Goal: Obtain resource: Download file/media

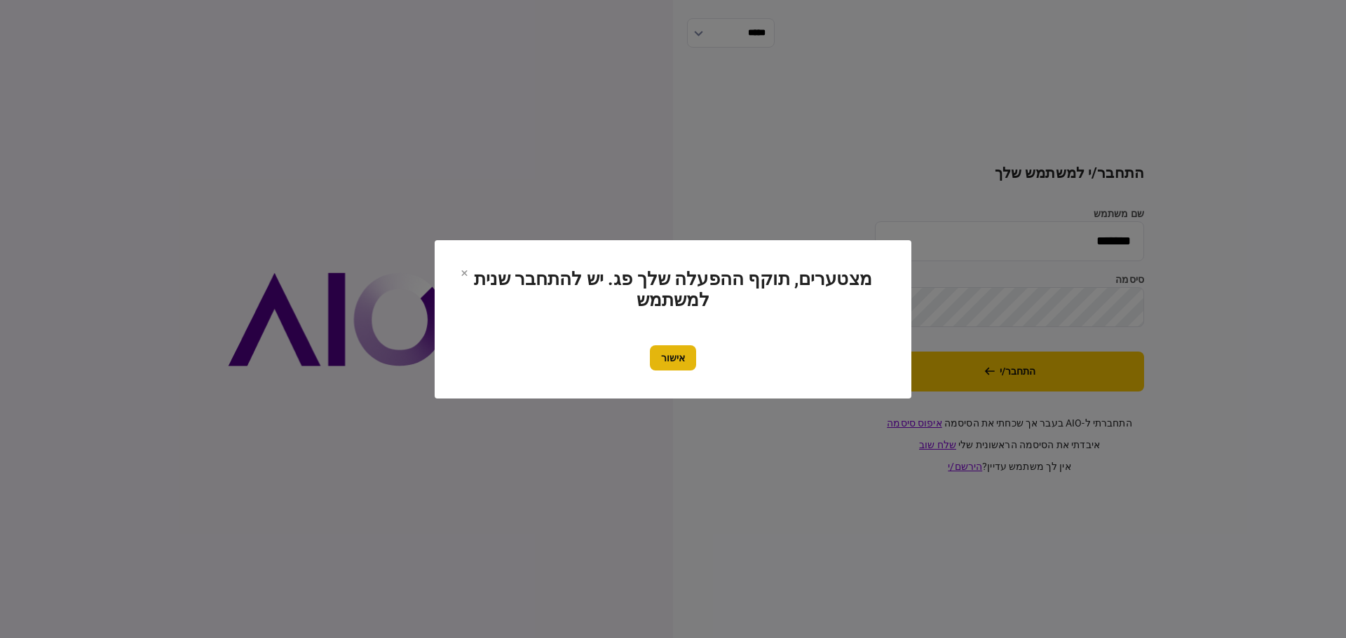
click at [676, 355] on button "אישור" at bounding box center [673, 358] width 46 height 25
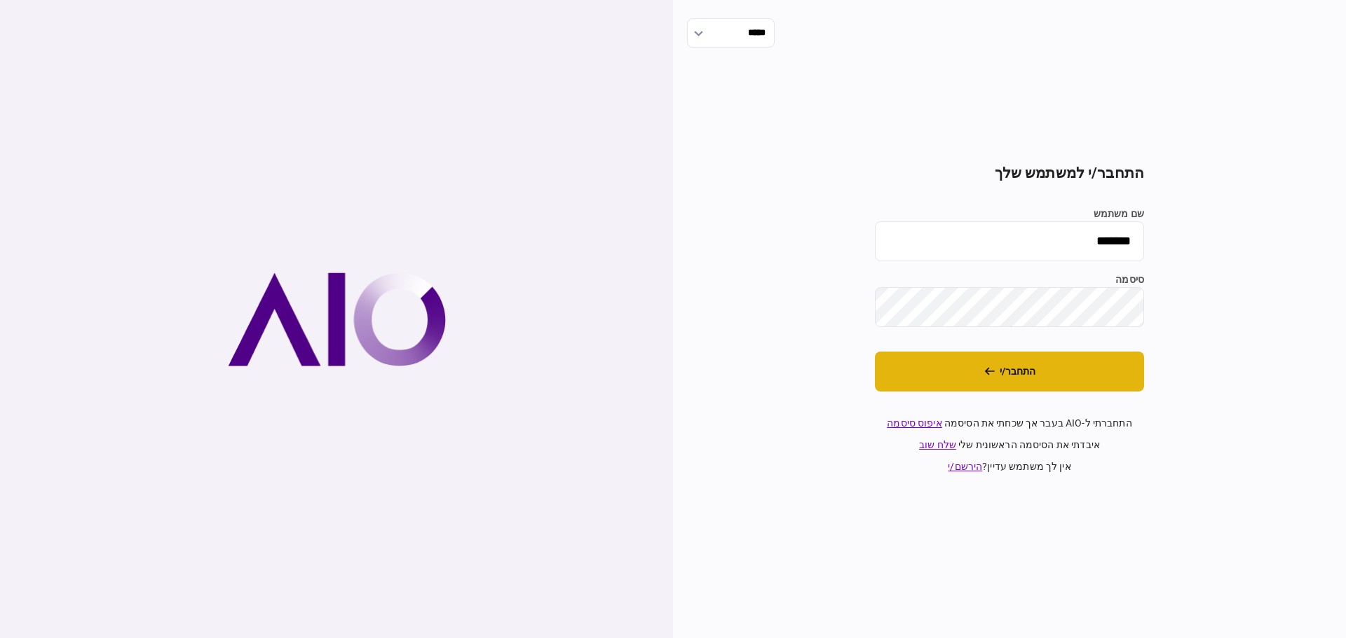
click at [1002, 377] on button "התחבר/י" at bounding box center [1009, 372] width 269 height 40
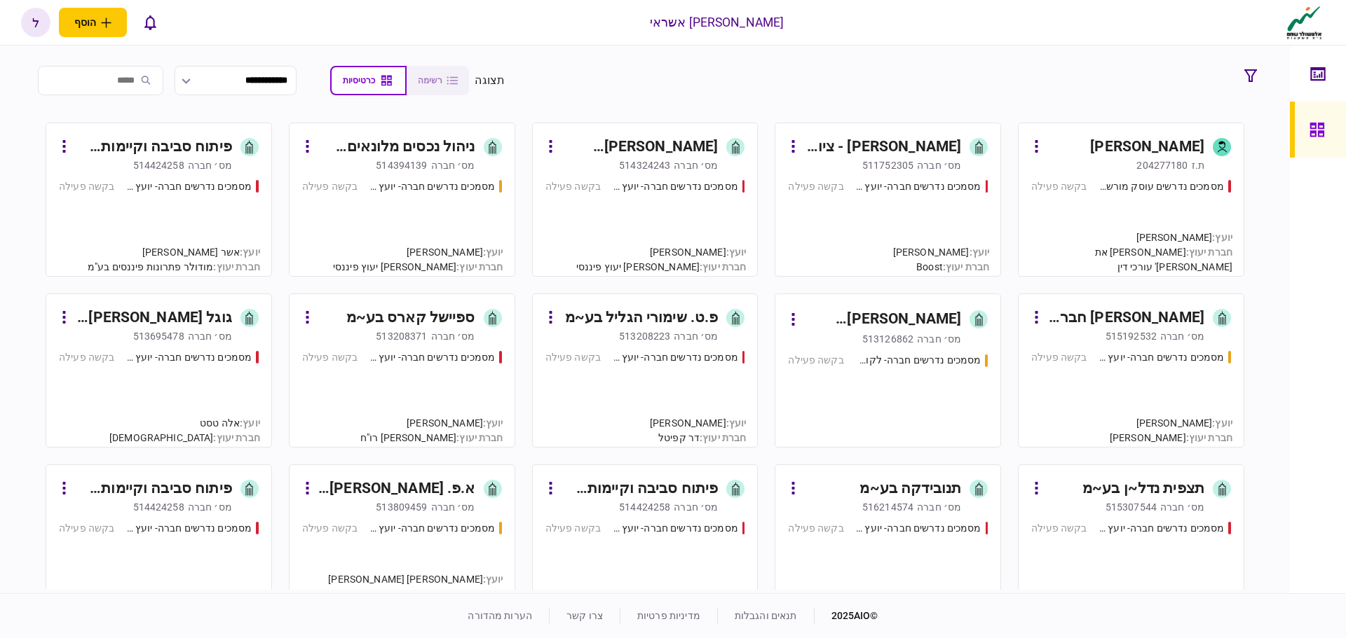
click at [927, 192] on div "מסמכים נדרשים חברה- יועץ - תהליך חברה" at bounding box center [918, 186] width 126 height 15
click at [442, 188] on div "מסמכים נדרשים חברה- יועץ - תהליך חברה" at bounding box center [432, 186] width 126 height 15
click at [411, 189] on div "מסמכים נדרשים חברה- יועץ - תהליך חברה" at bounding box center [432, 186] width 126 height 15
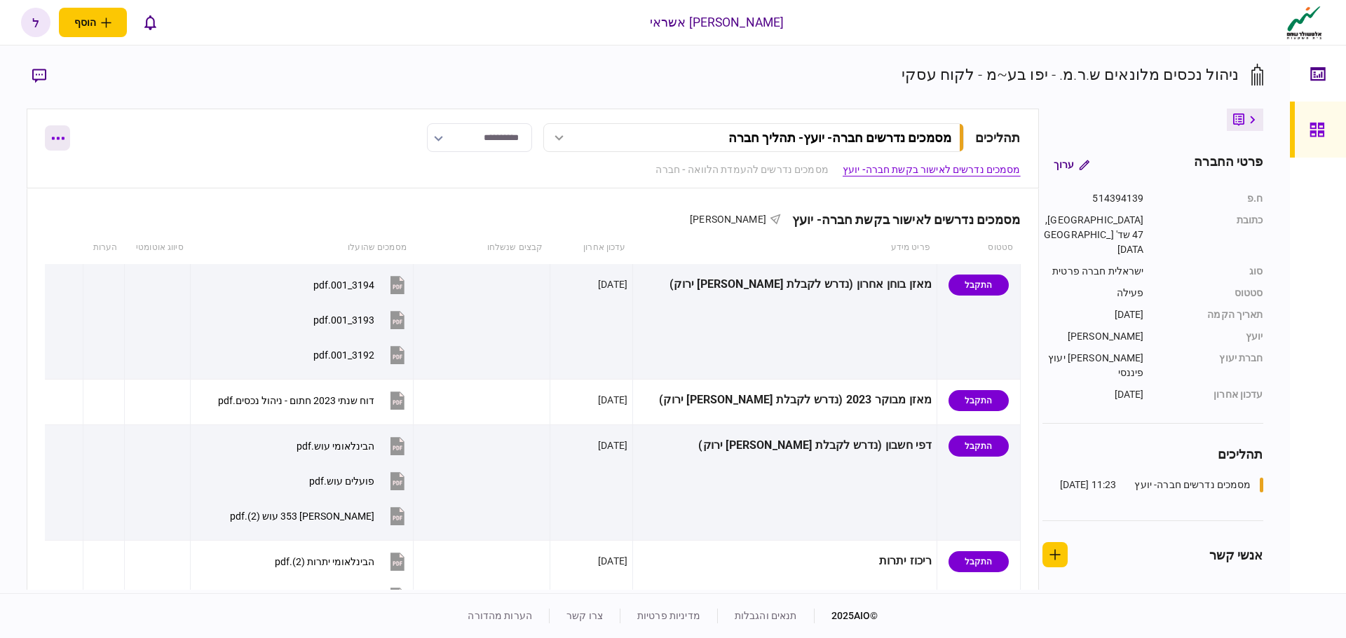
click at [61, 142] on button "button" at bounding box center [57, 137] width 25 height 25
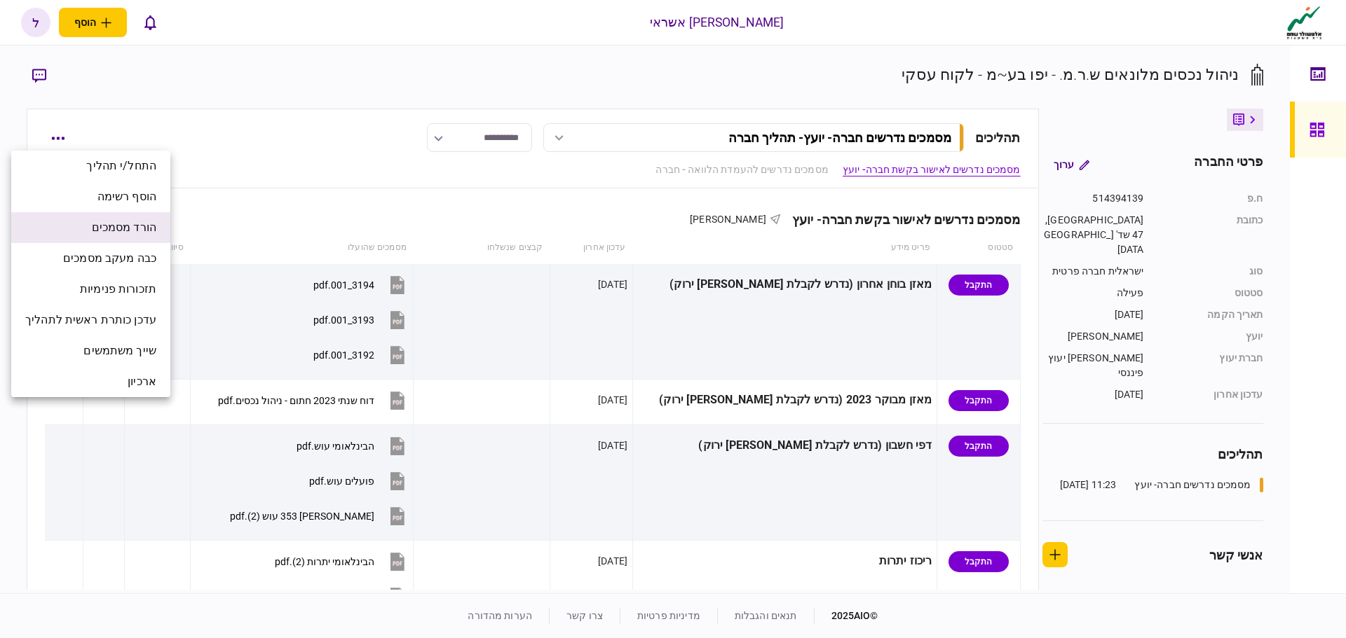
click at [125, 232] on span "הורד מסמכים" at bounding box center [124, 227] width 64 height 17
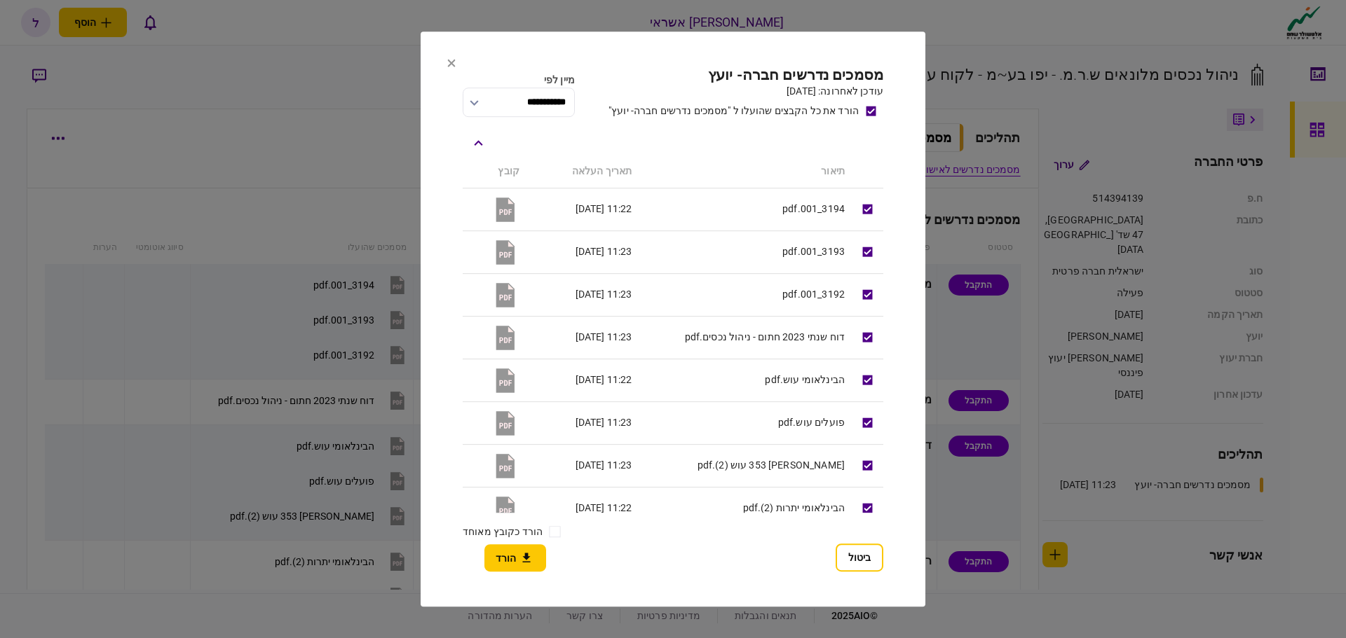
click at [507, 559] on button "הורד" at bounding box center [515, 558] width 62 height 27
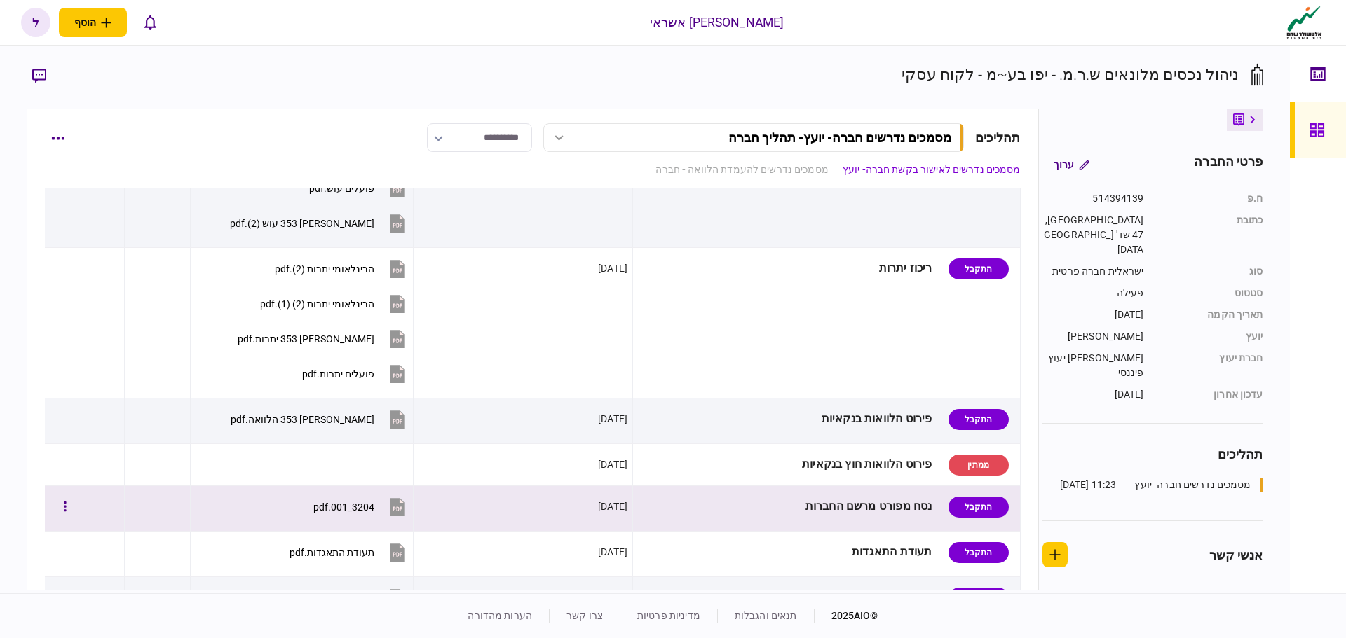
scroll to position [280, 0]
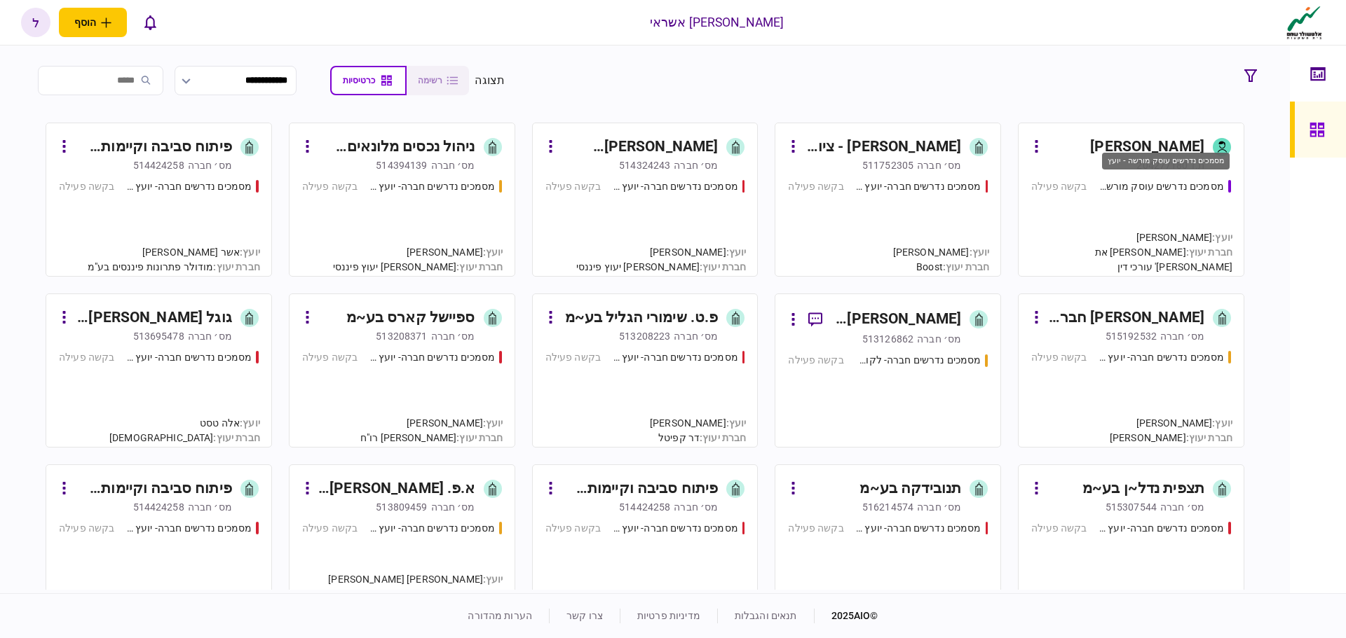
click at [1136, 188] on div "מסמכים נדרשים עוסק מורשה - יועץ" at bounding box center [1160, 186] width 125 height 15
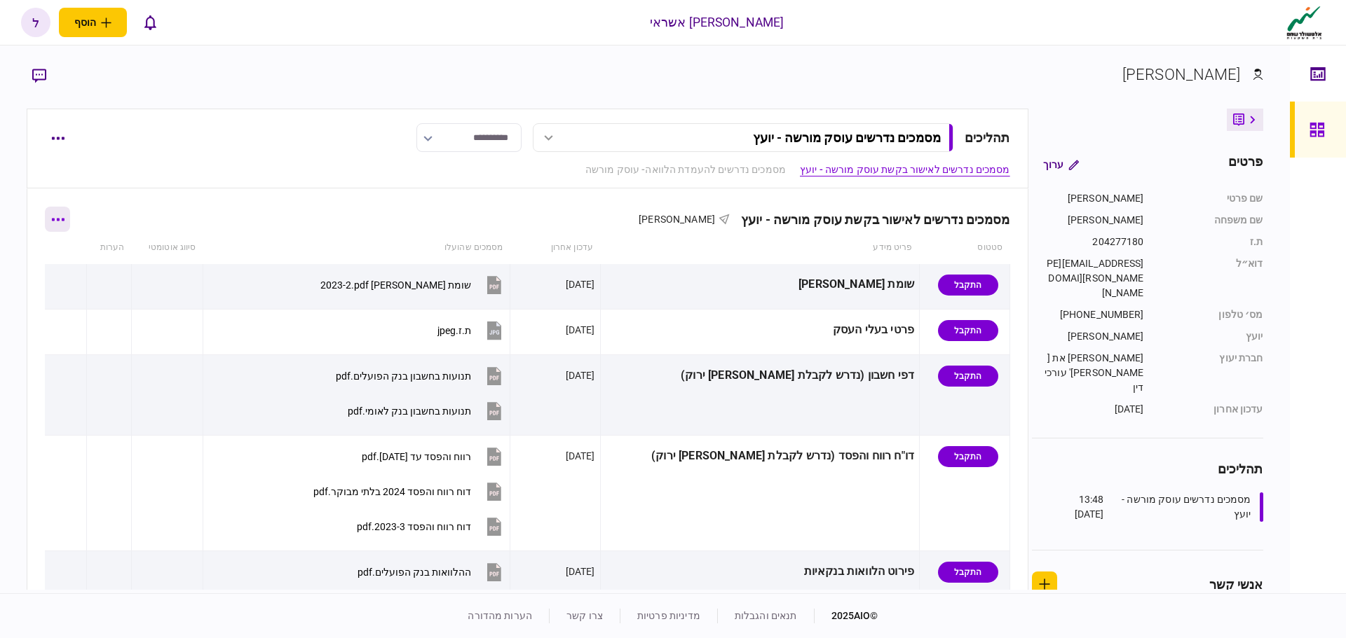
click at [65, 224] on button "button" at bounding box center [57, 219] width 25 height 25
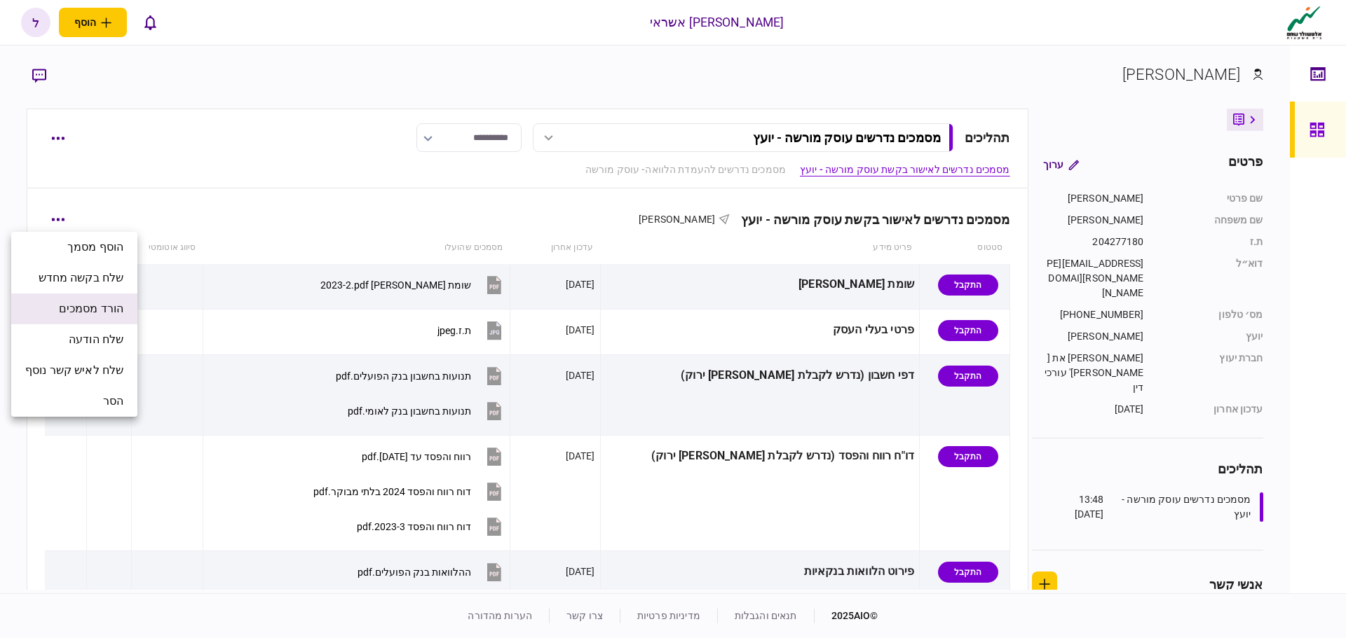
click at [101, 311] on span "הורד מסמכים" at bounding box center [91, 309] width 64 height 17
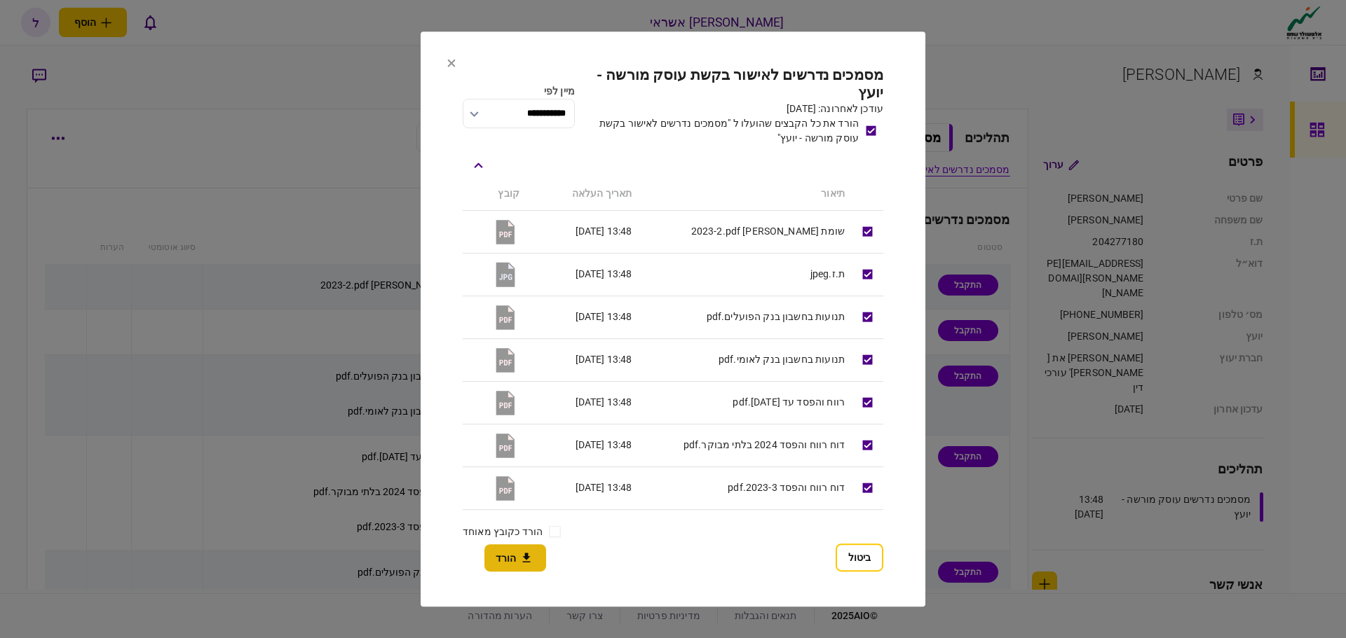
click at [510, 558] on button "הורד" at bounding box center [515, 558] width 62 height 27
